Goal: Task Accomplishment & Management: Use online tool/utility

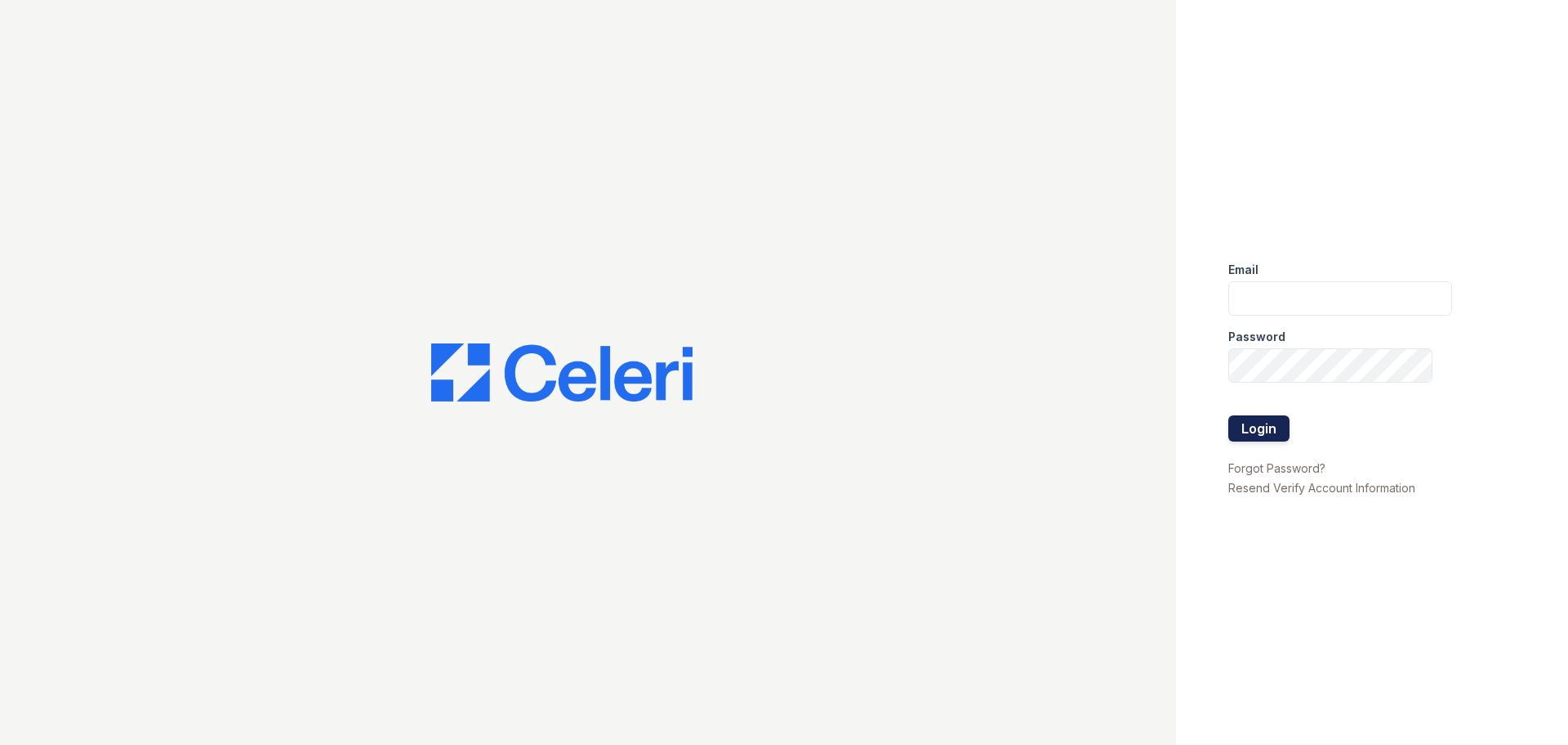
type input "[EMAIL_ADDRESS][DOMAIN_NAME]"
click at [1264, 423] on button "Login" at bounding box center [1259, 428] width 61 height 26
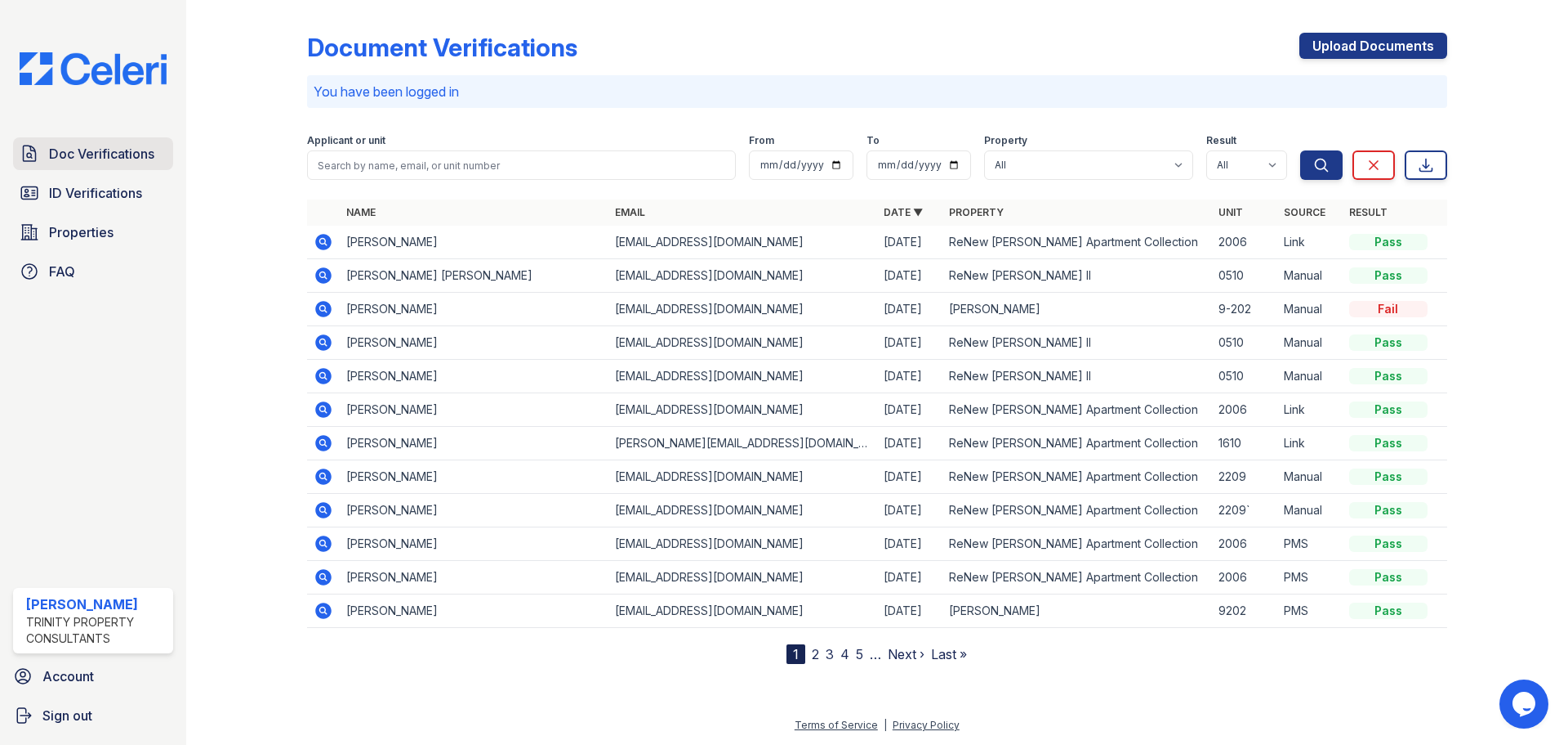
click at [134, 151] on span "Doc Verifications" at bounding box center [101, 153] width 105 height 19
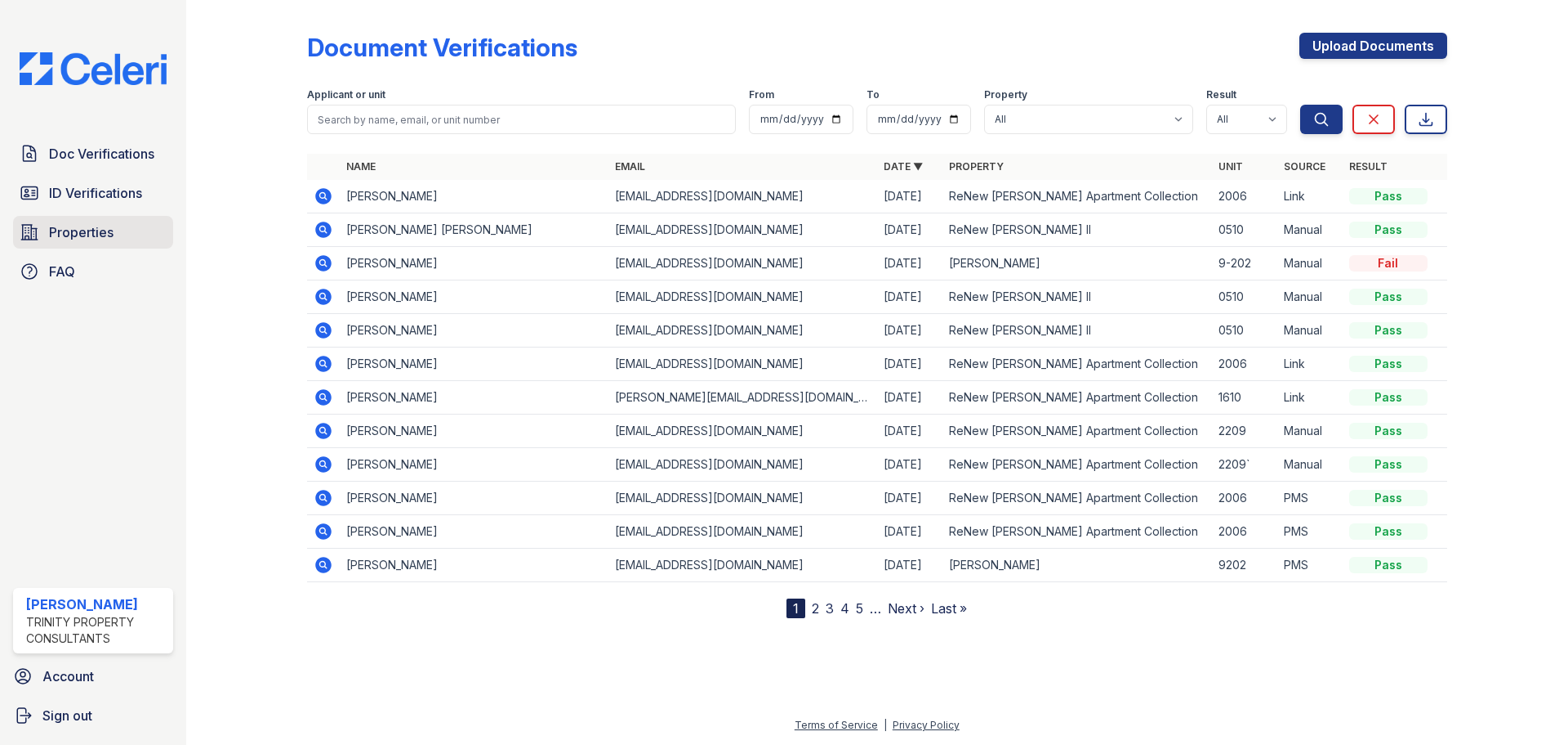
click at [123, 233] on link "Properties" at bounding box center [93, 232] width 160 height 33
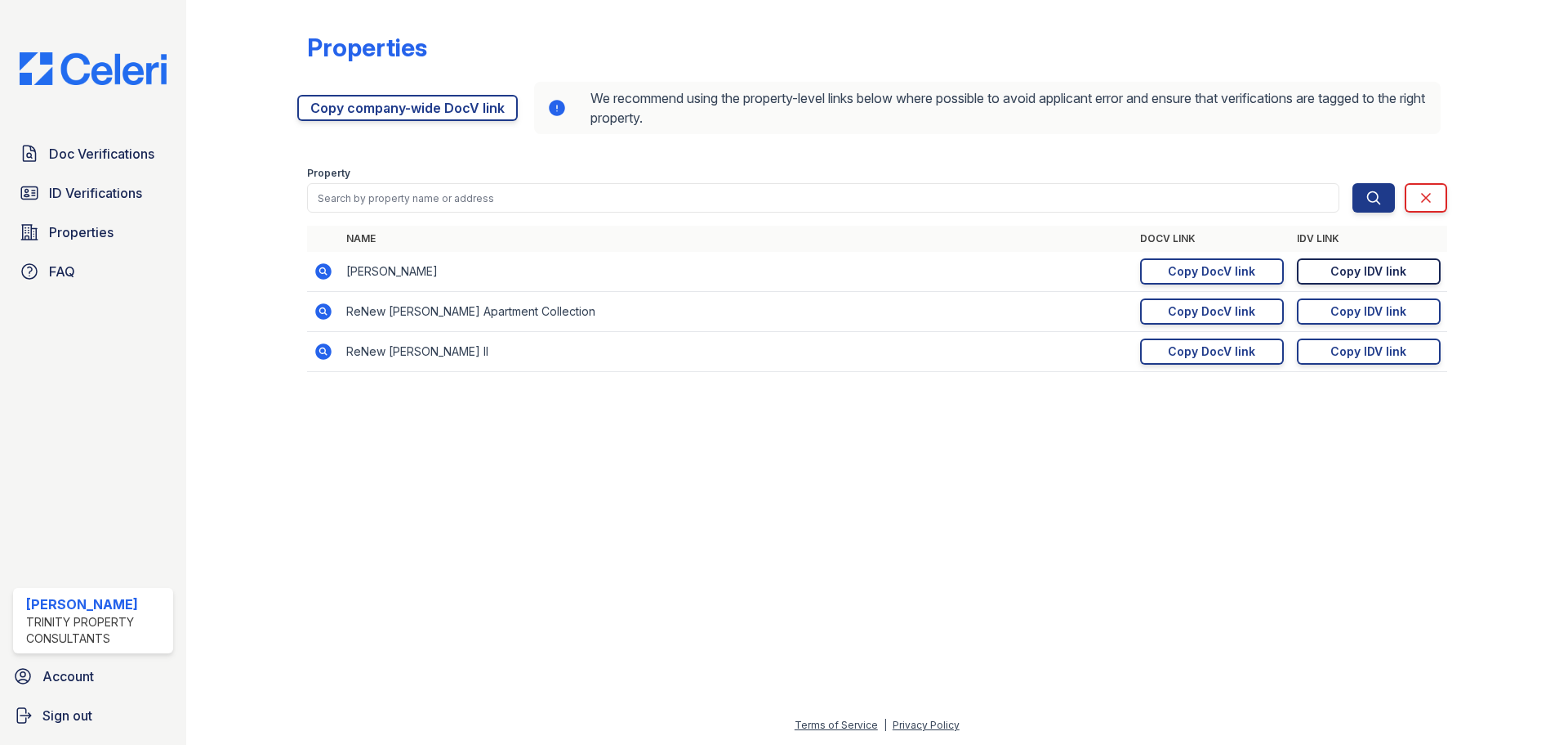
click at [1377, 273] on div "Copy IDV link" at bounding box center [1368, 271] width 76 height 16
